Goal: Task Accomplishment & Management: Complete application form

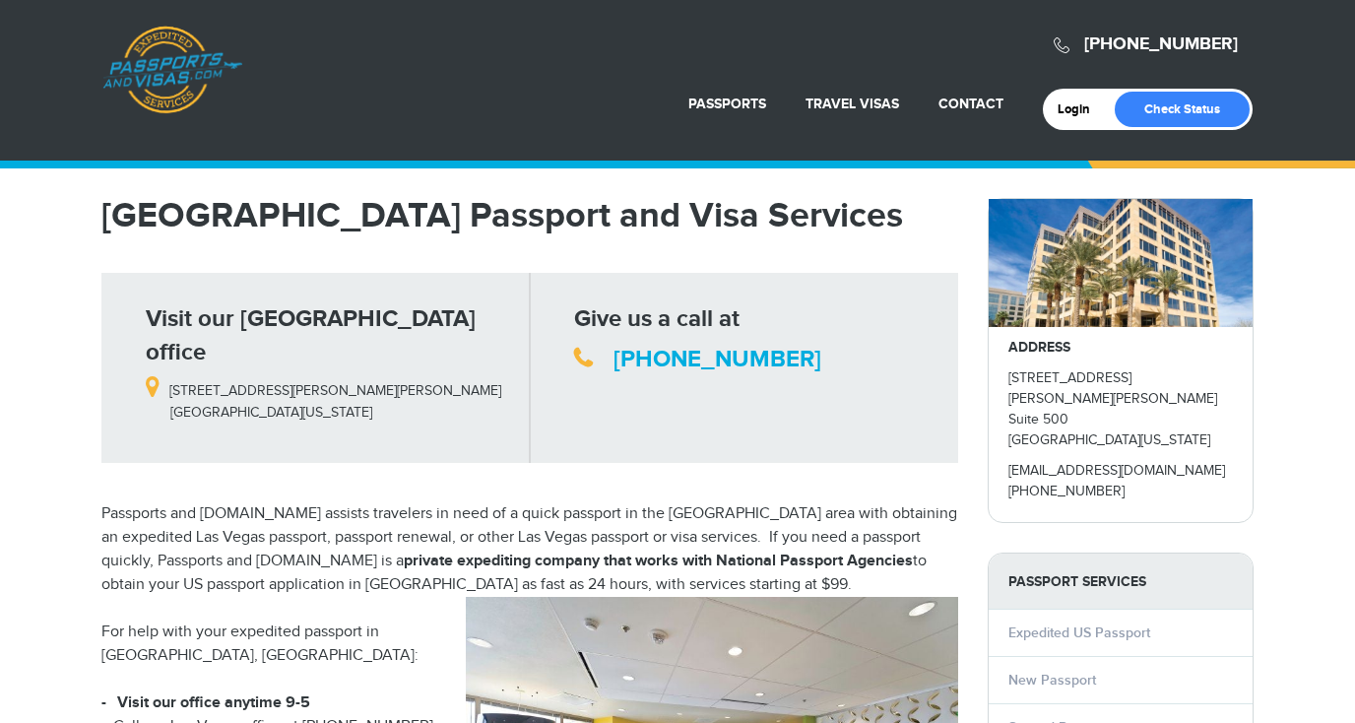
click at [825, 222] on h1 "Las Vegas Passport and Visa Services" at bounding box center [529, 215] width 857 height 35
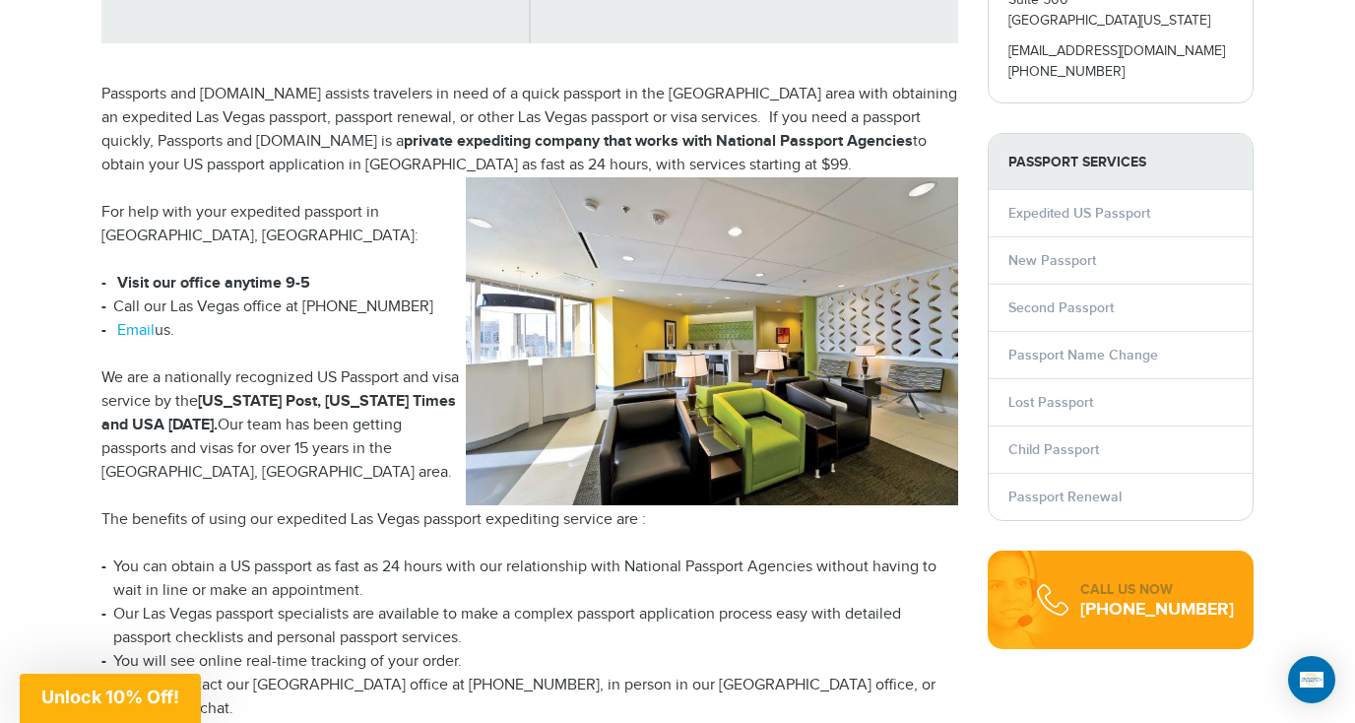
scroll to position [433, 0]
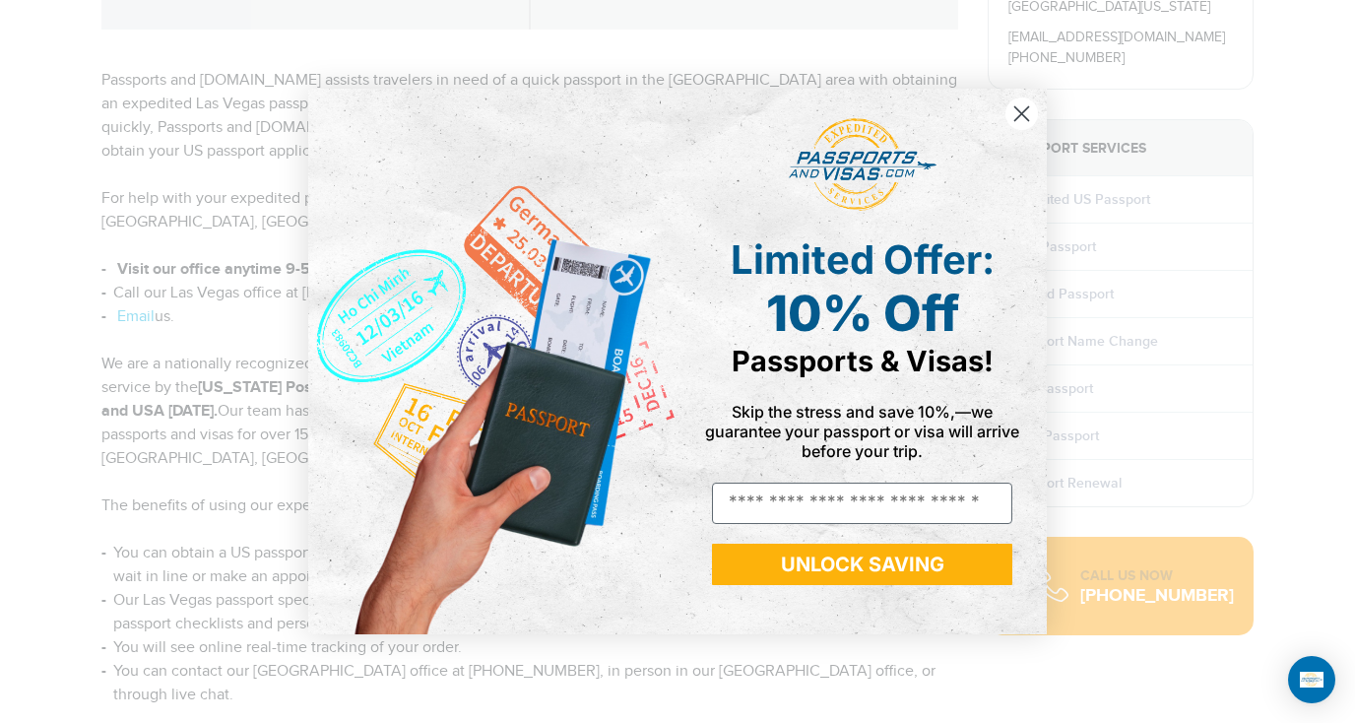
click at [1024, 114] on circle "Close dialog" at bounding box center [1021, 113] width 32 height 32
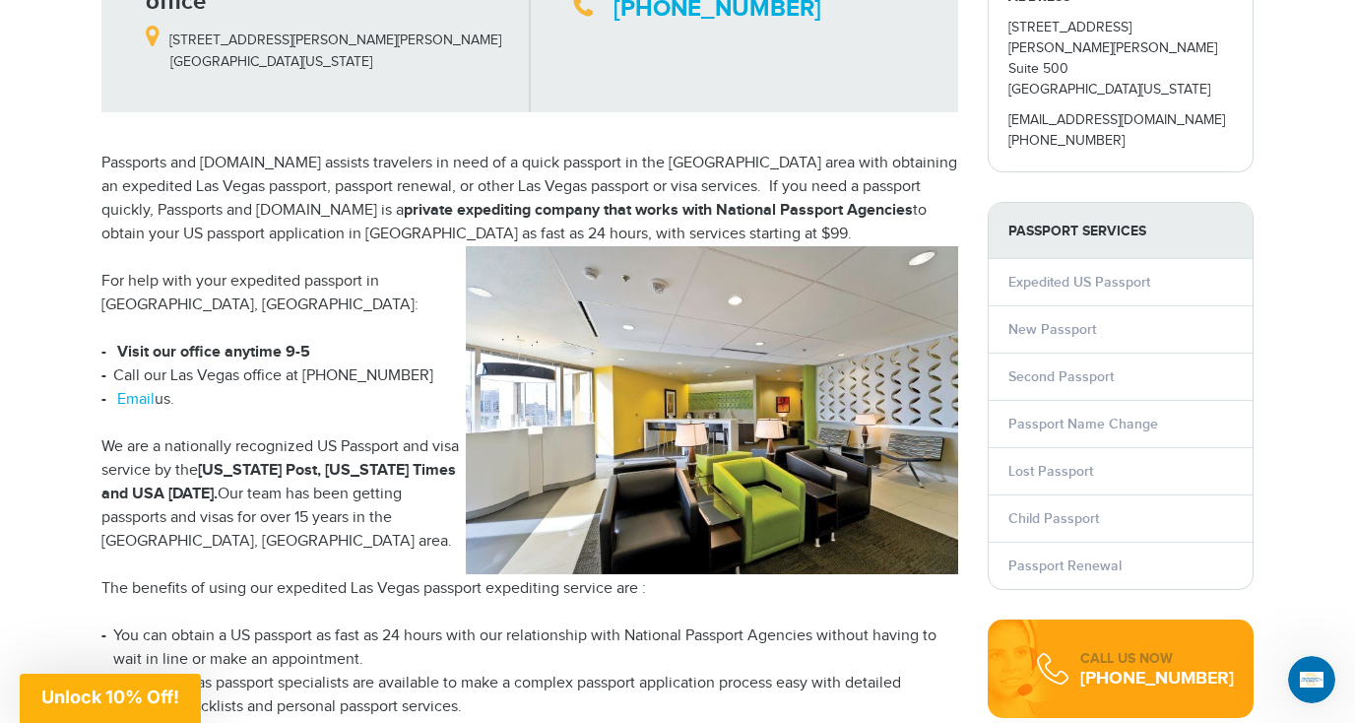
scroll to position [355, 0]
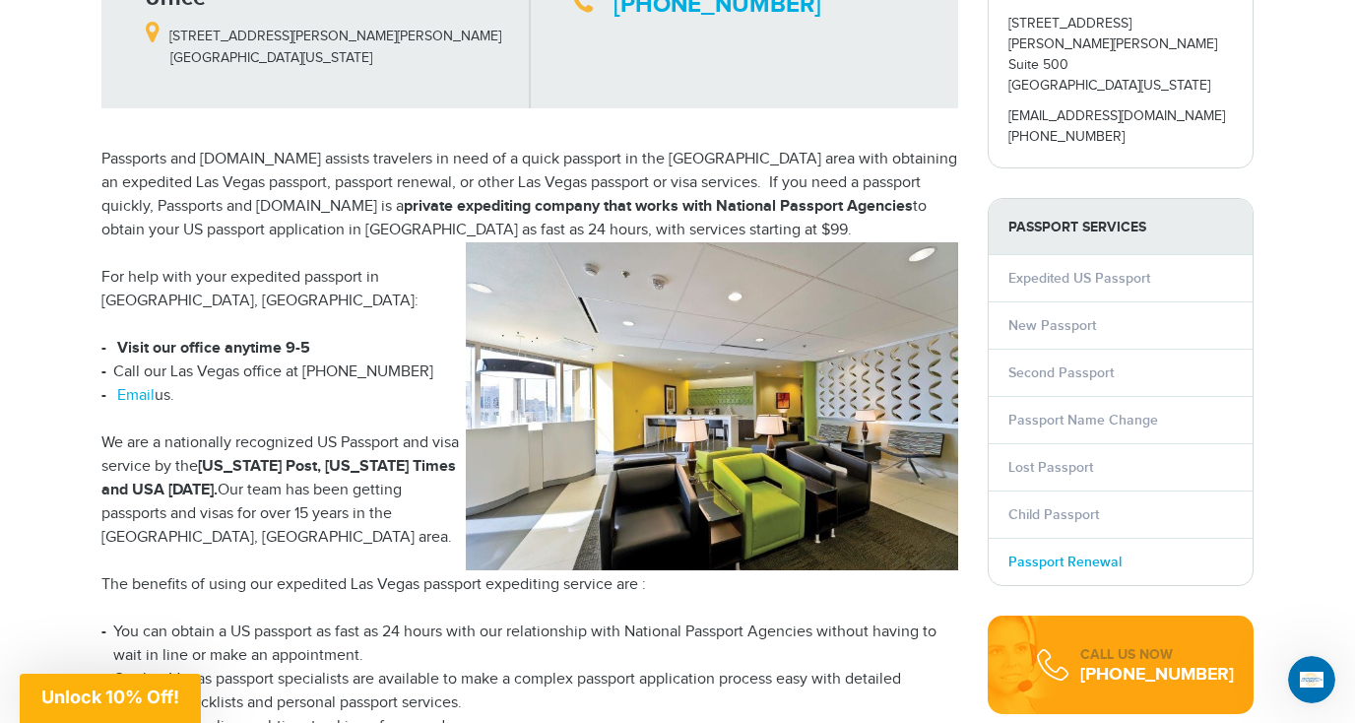
click at [1036, 553] on link "Passport Renewal" at bounding box center [1064, 561] width 113 height 17
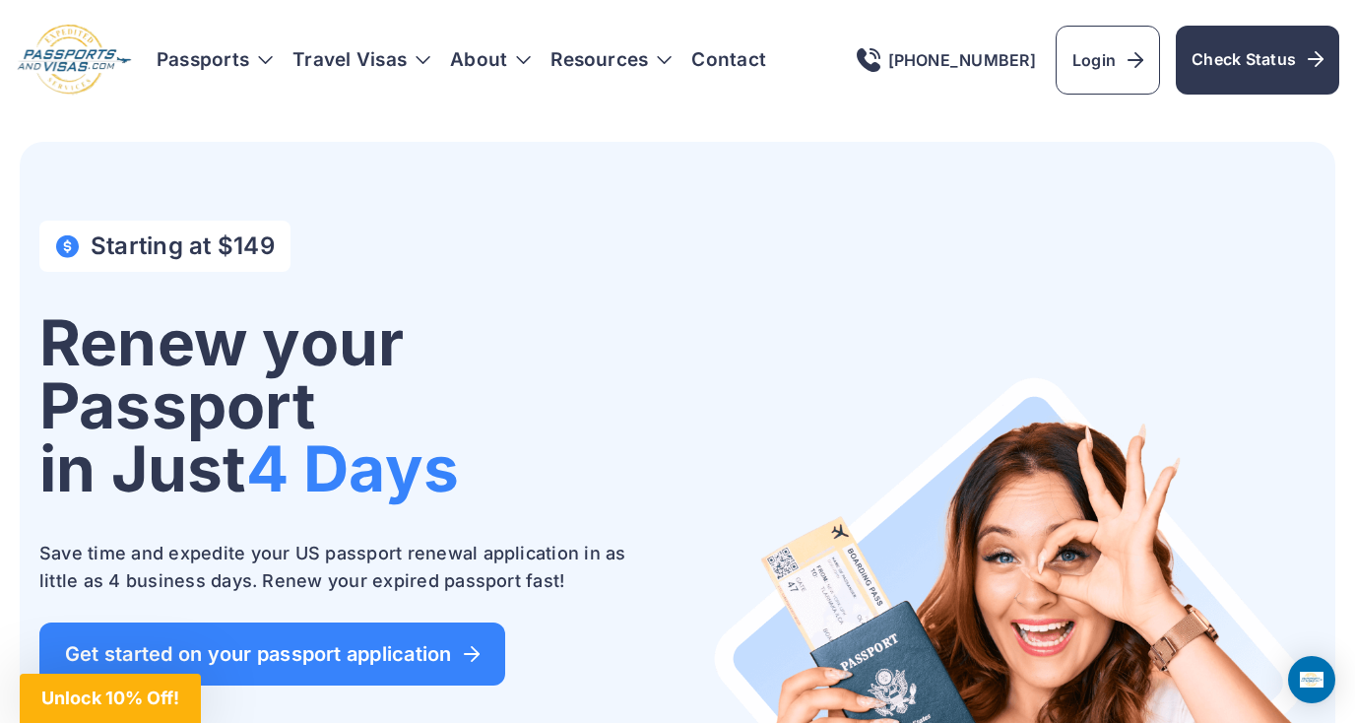
click at [785, 311] on div "Starting at $149 Renew your Passport in Just 4 Days Save time and expedite your…" at bounding box center [677, 555] width 1276 height 668
